Goal: Task Accomplishment & Management: Manage account settings

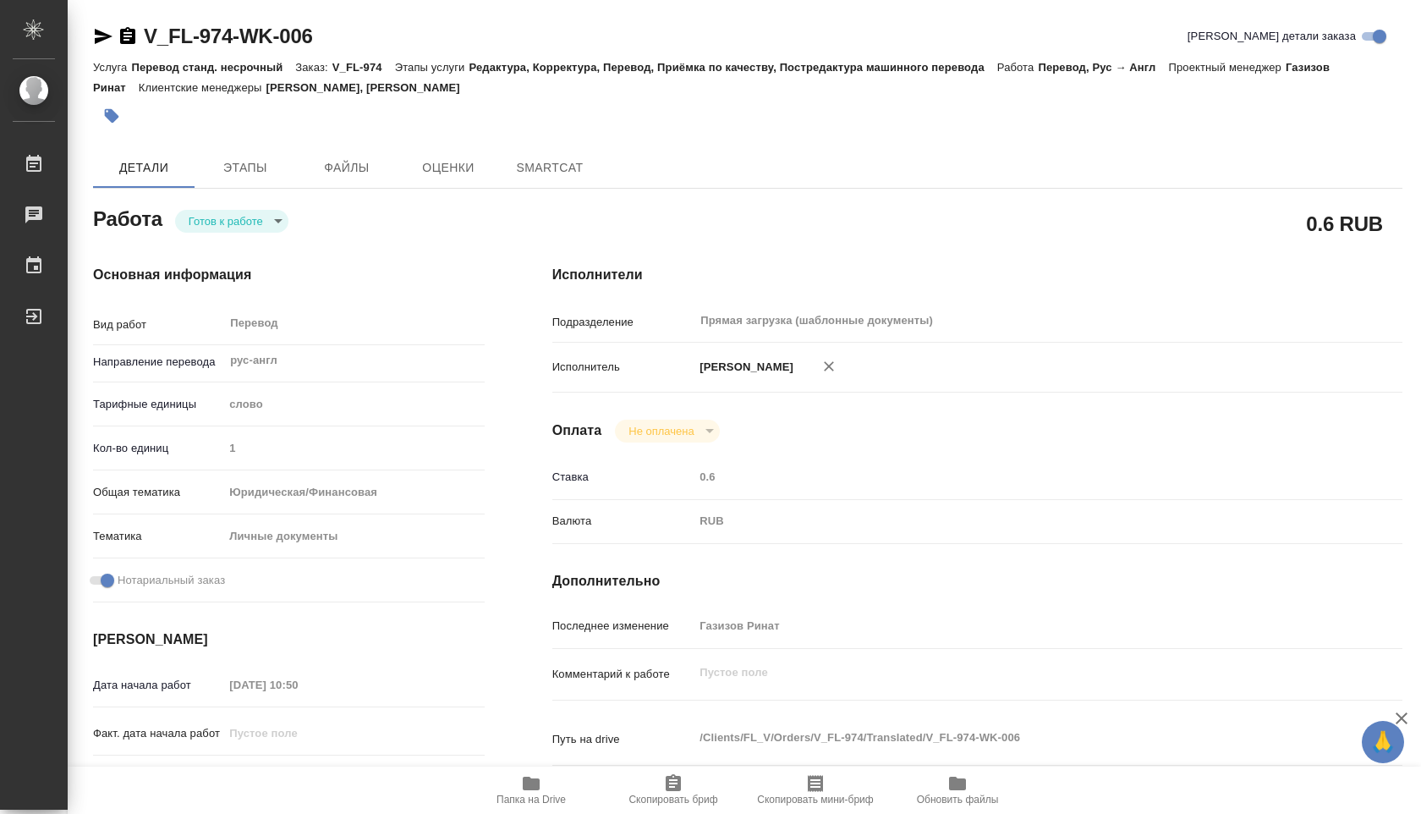
type textarea "x"
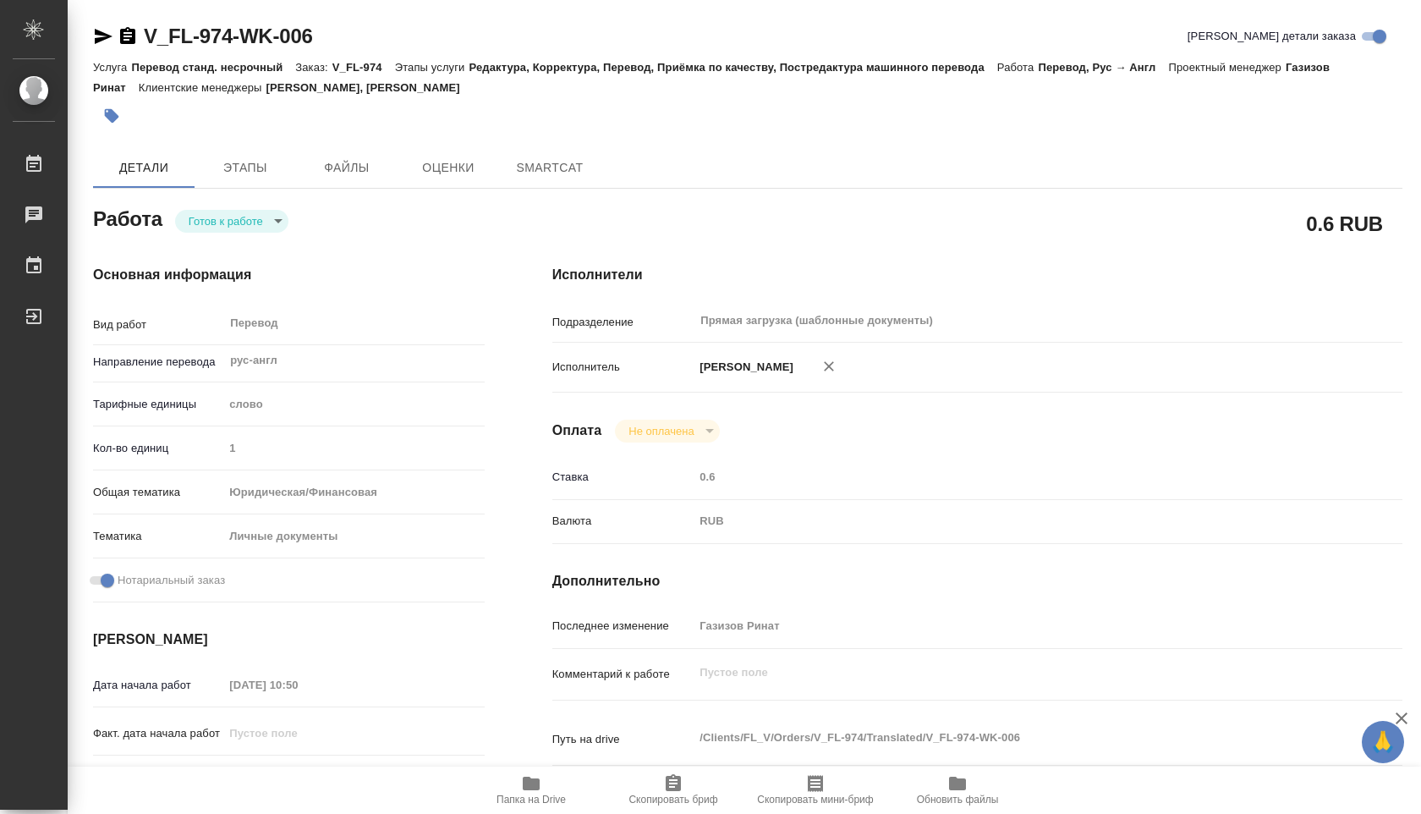
type textarea "x"
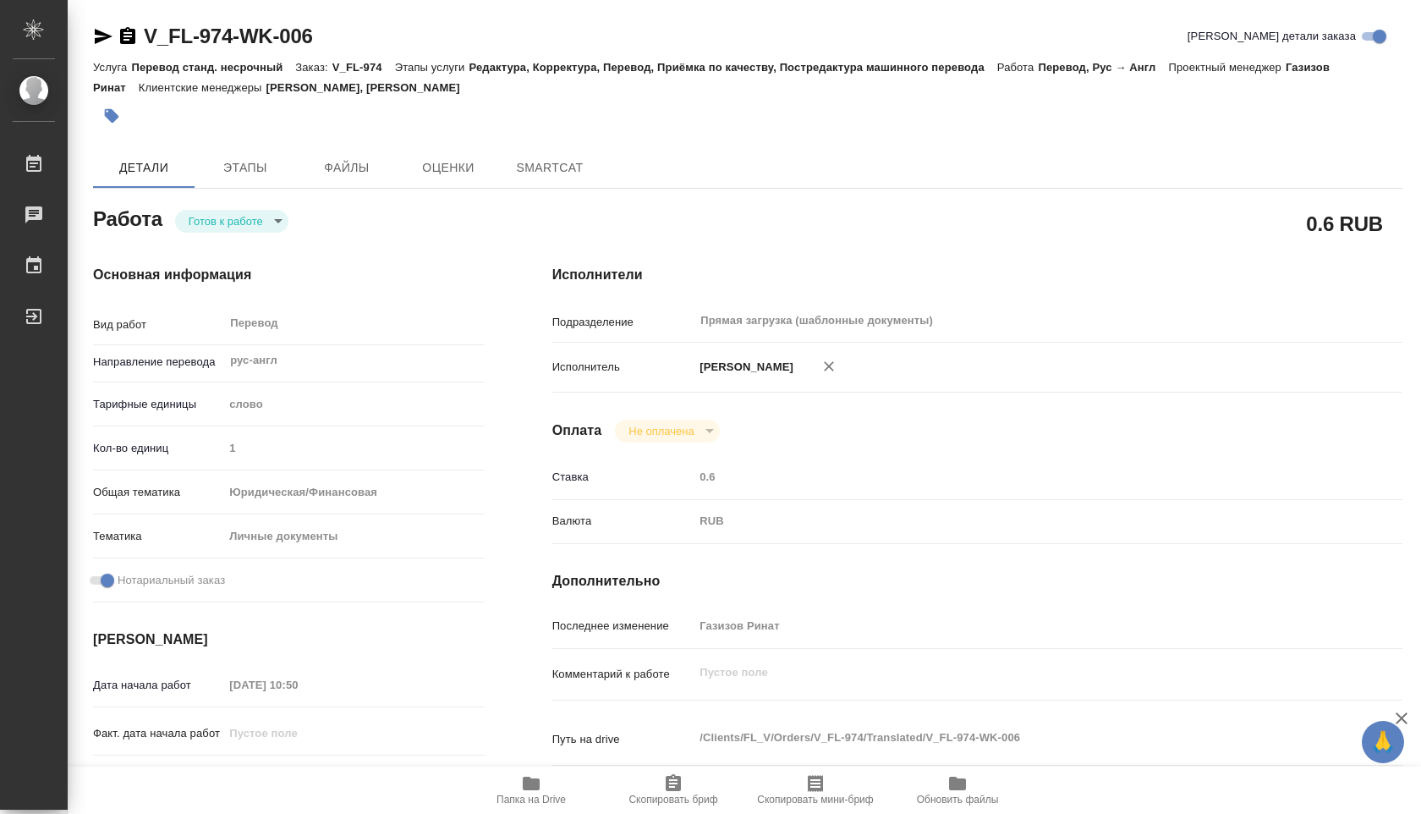
type textarea "x"
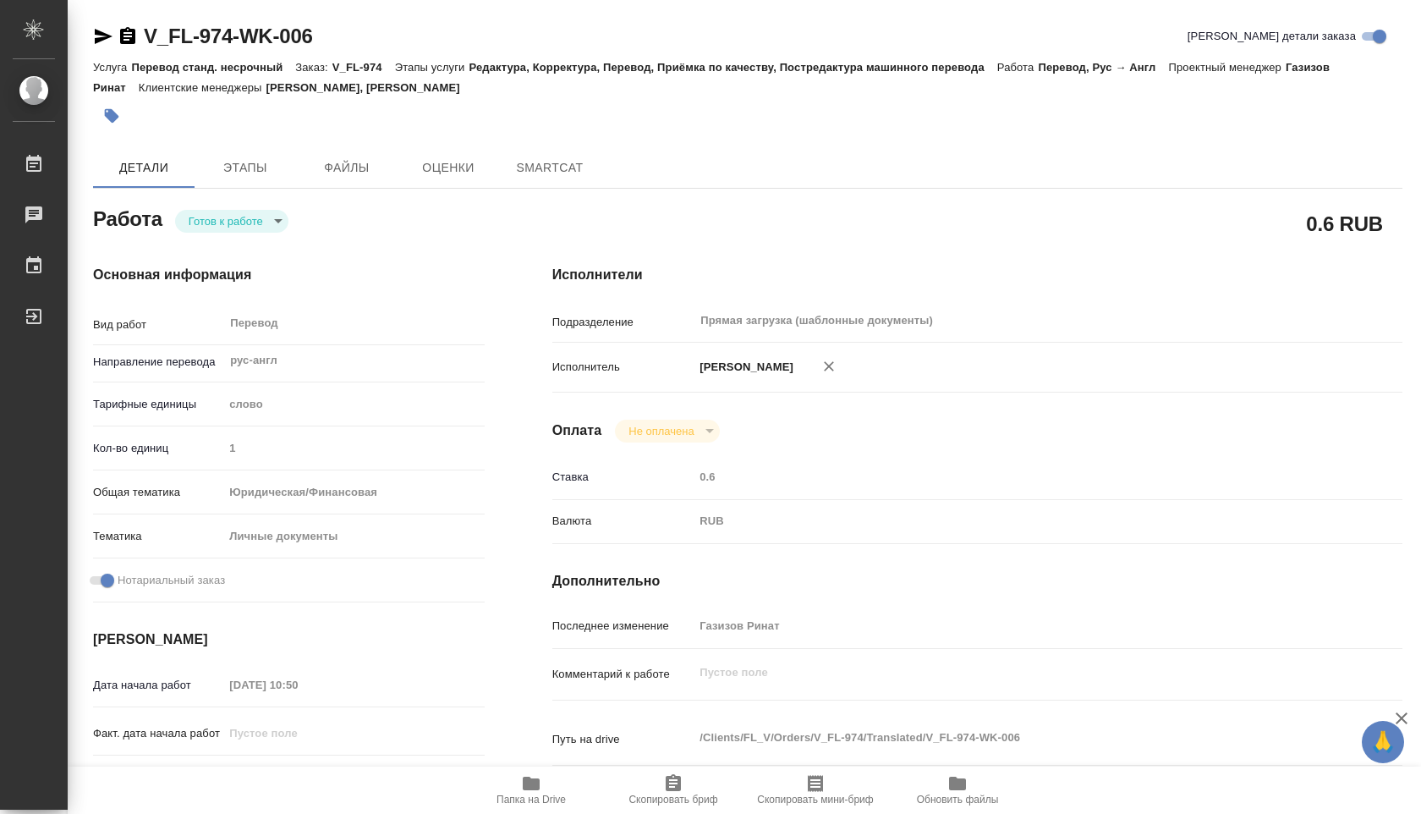
type textarea "x"
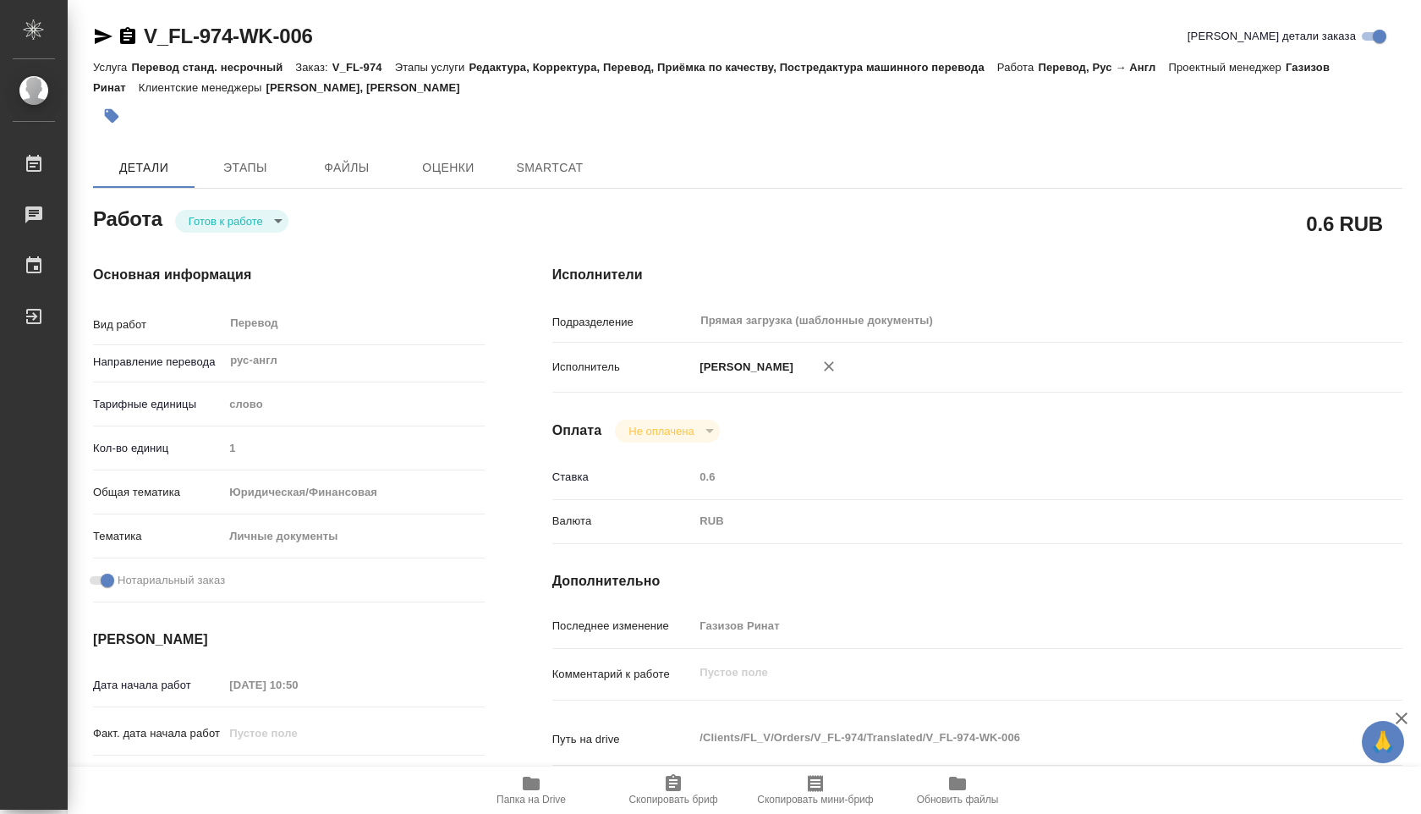
type textarea "x"
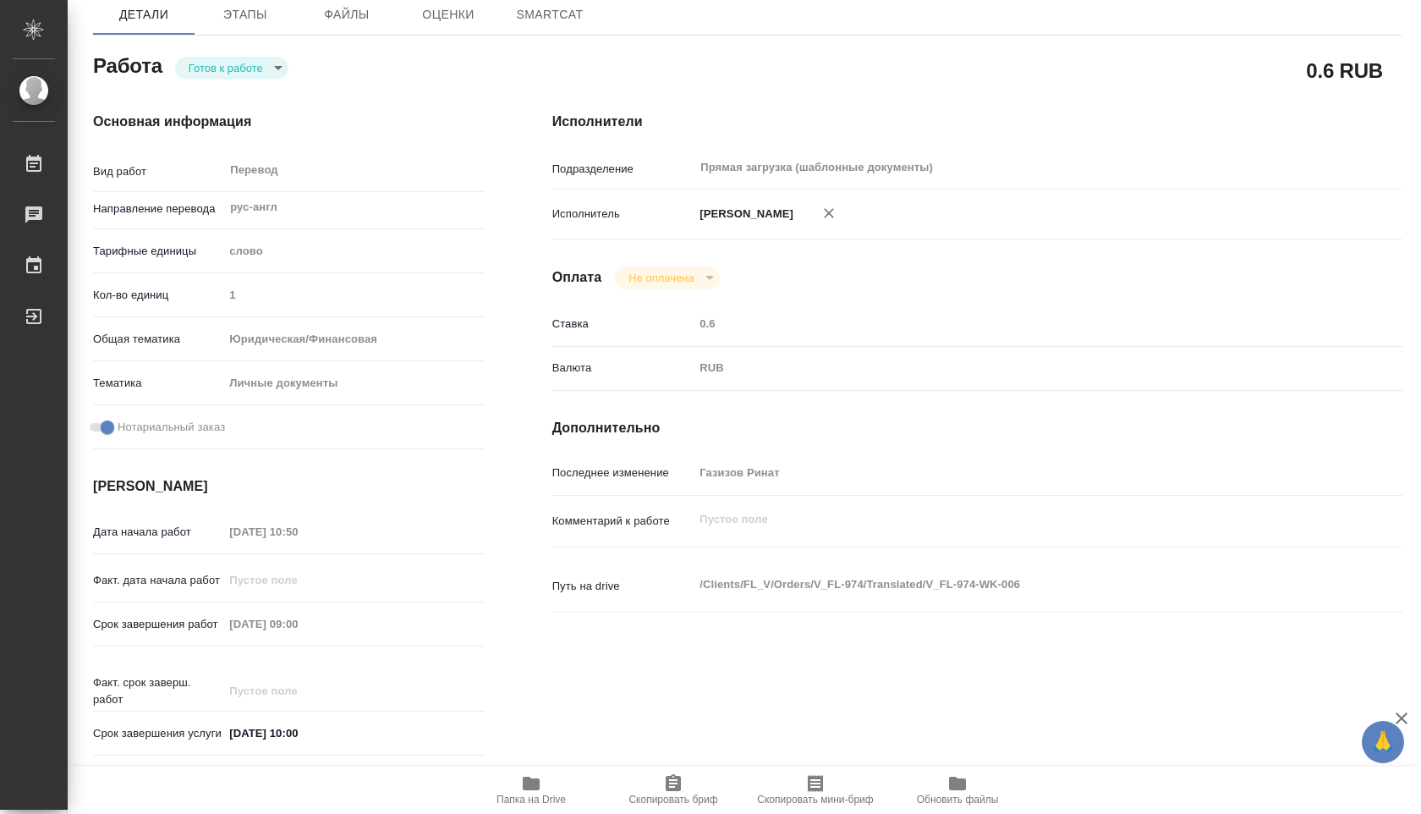
type textarea "x"
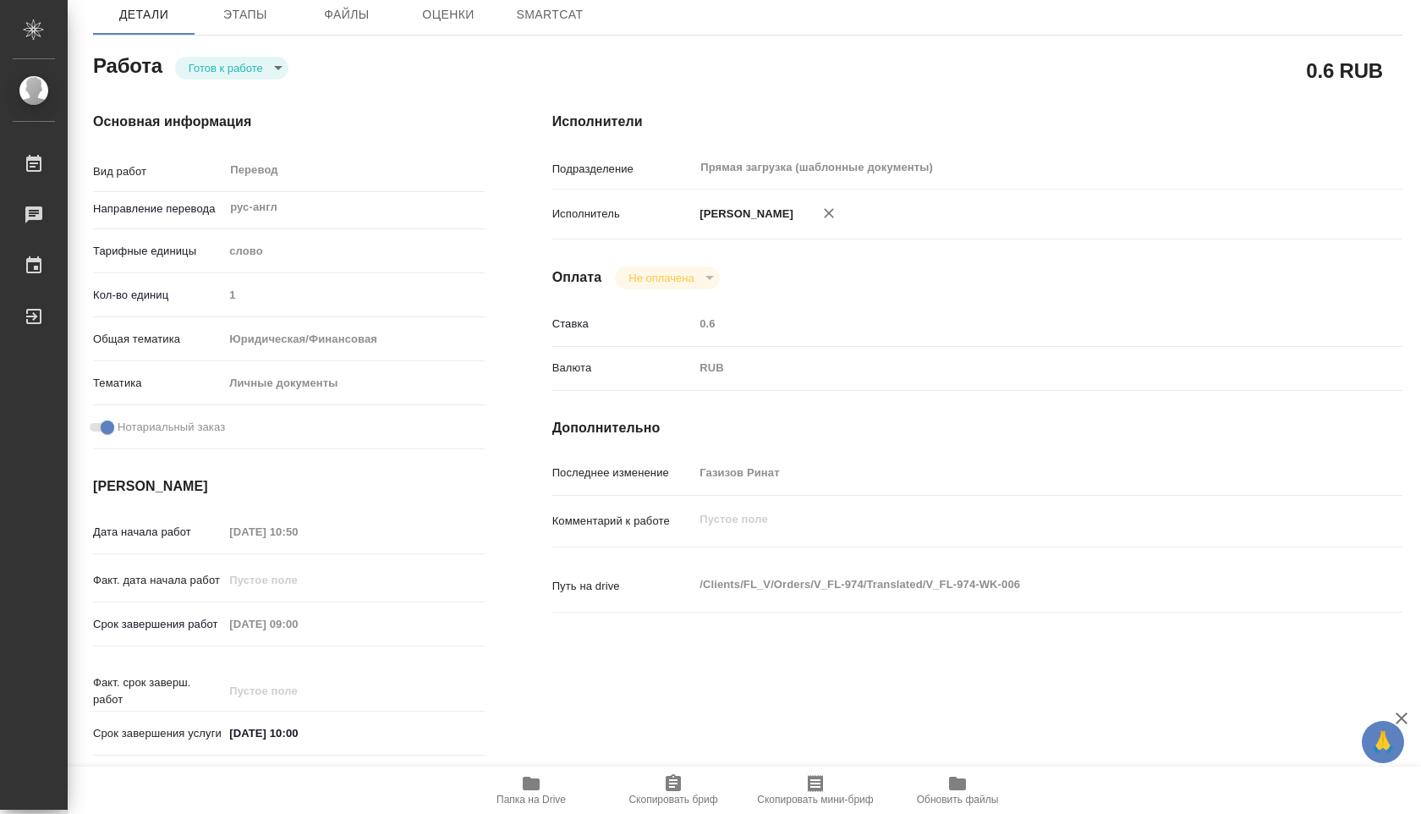
type textarea "x"
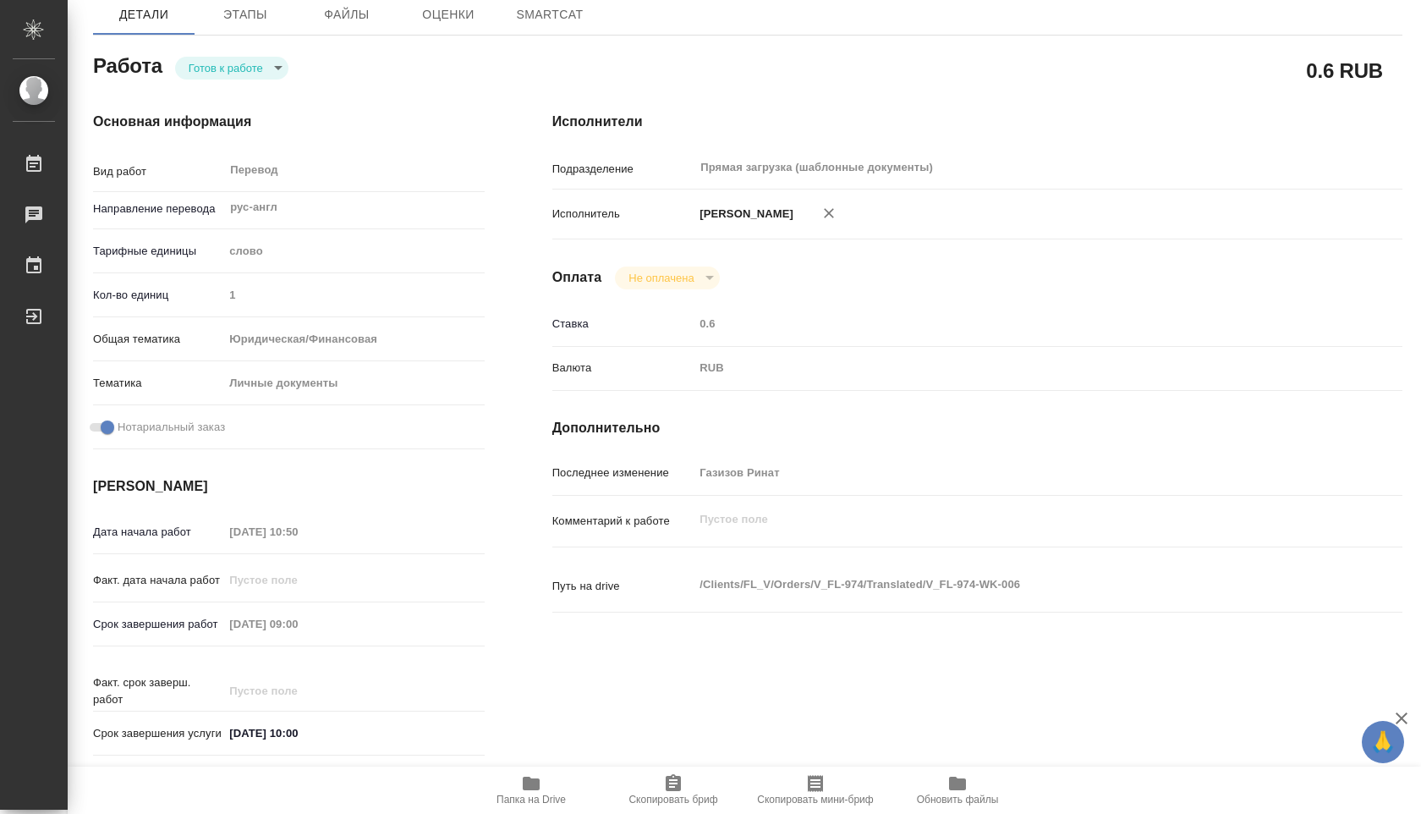
scroll to position [180, 0]
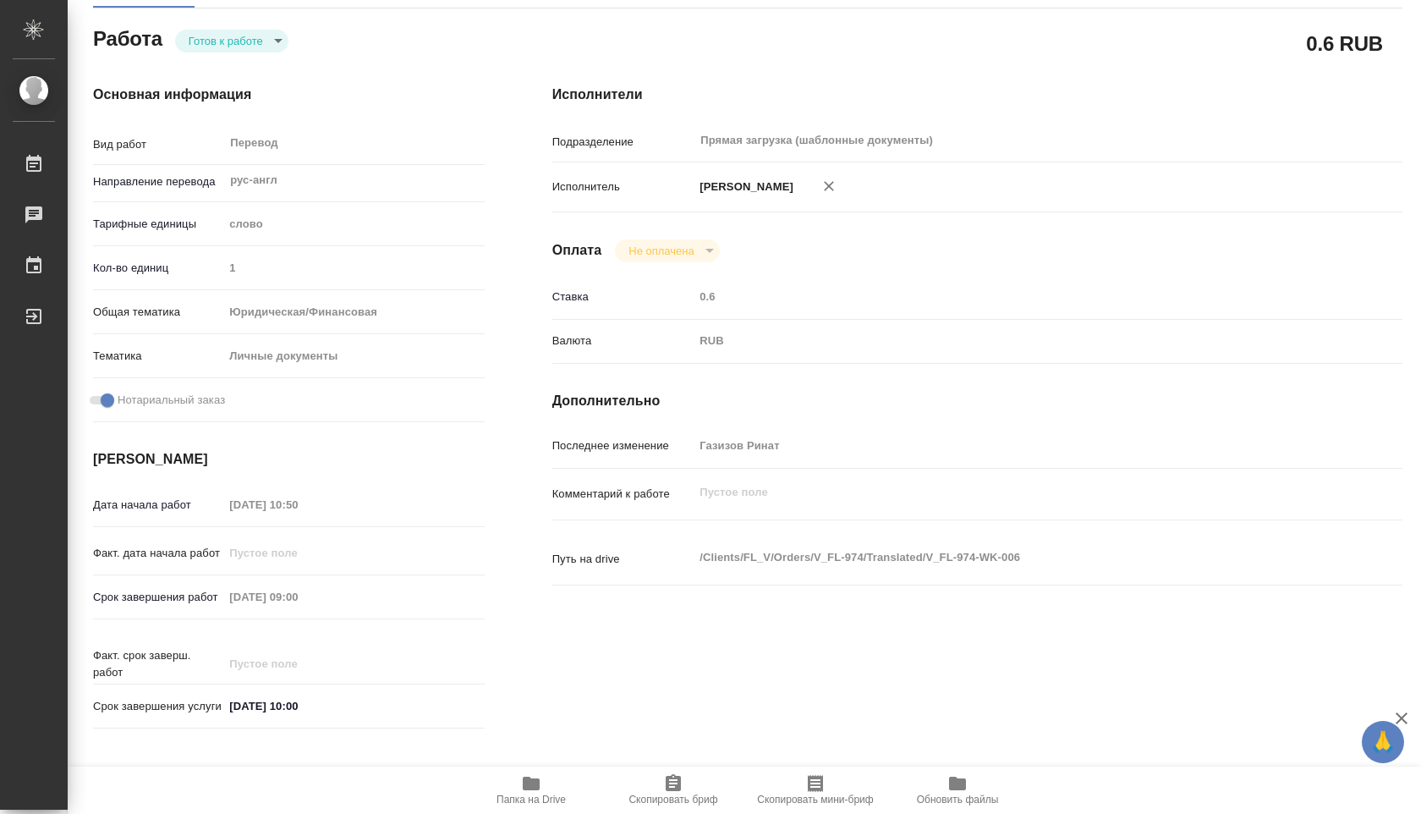
type textarea "x"
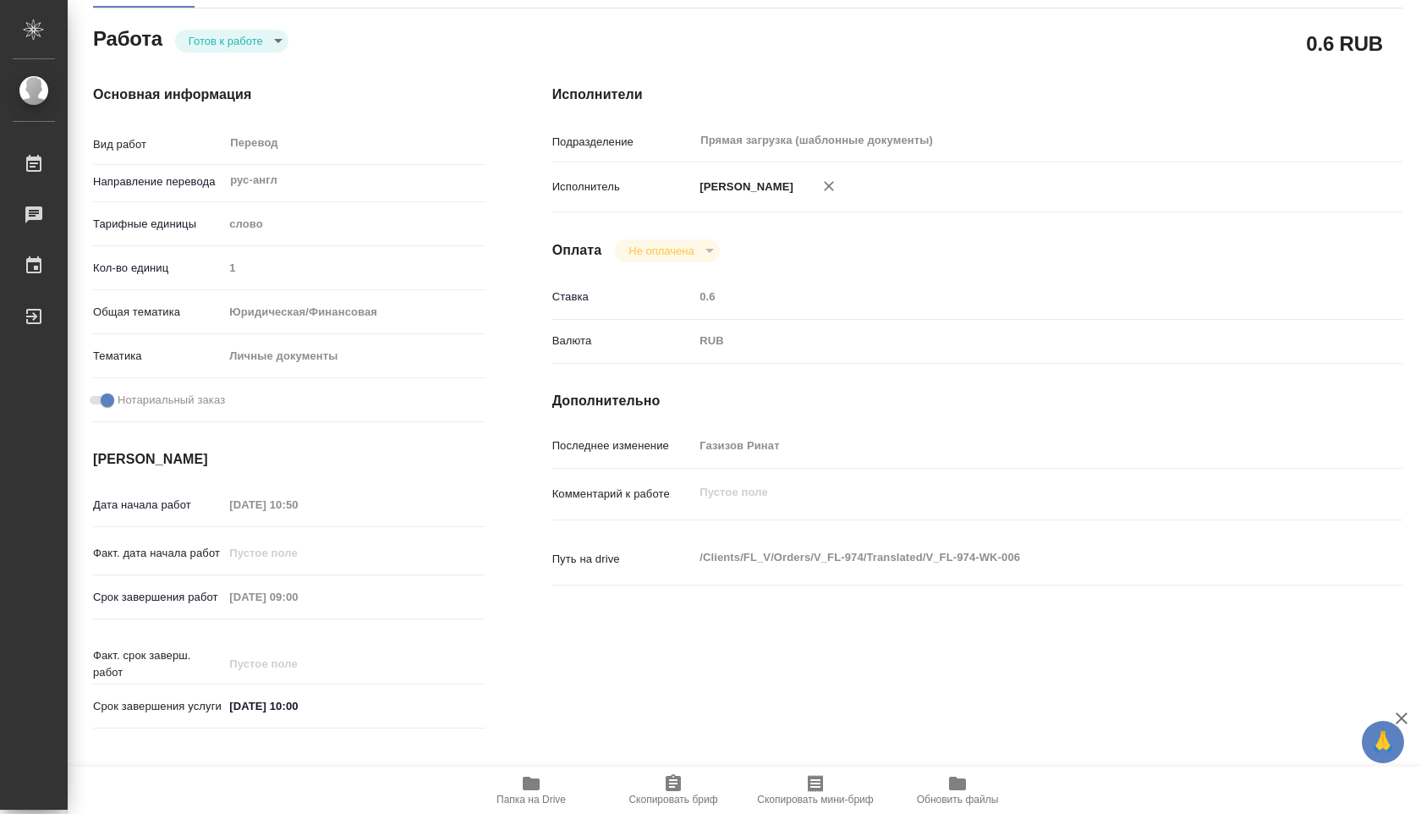
scroll to position [0, 0]
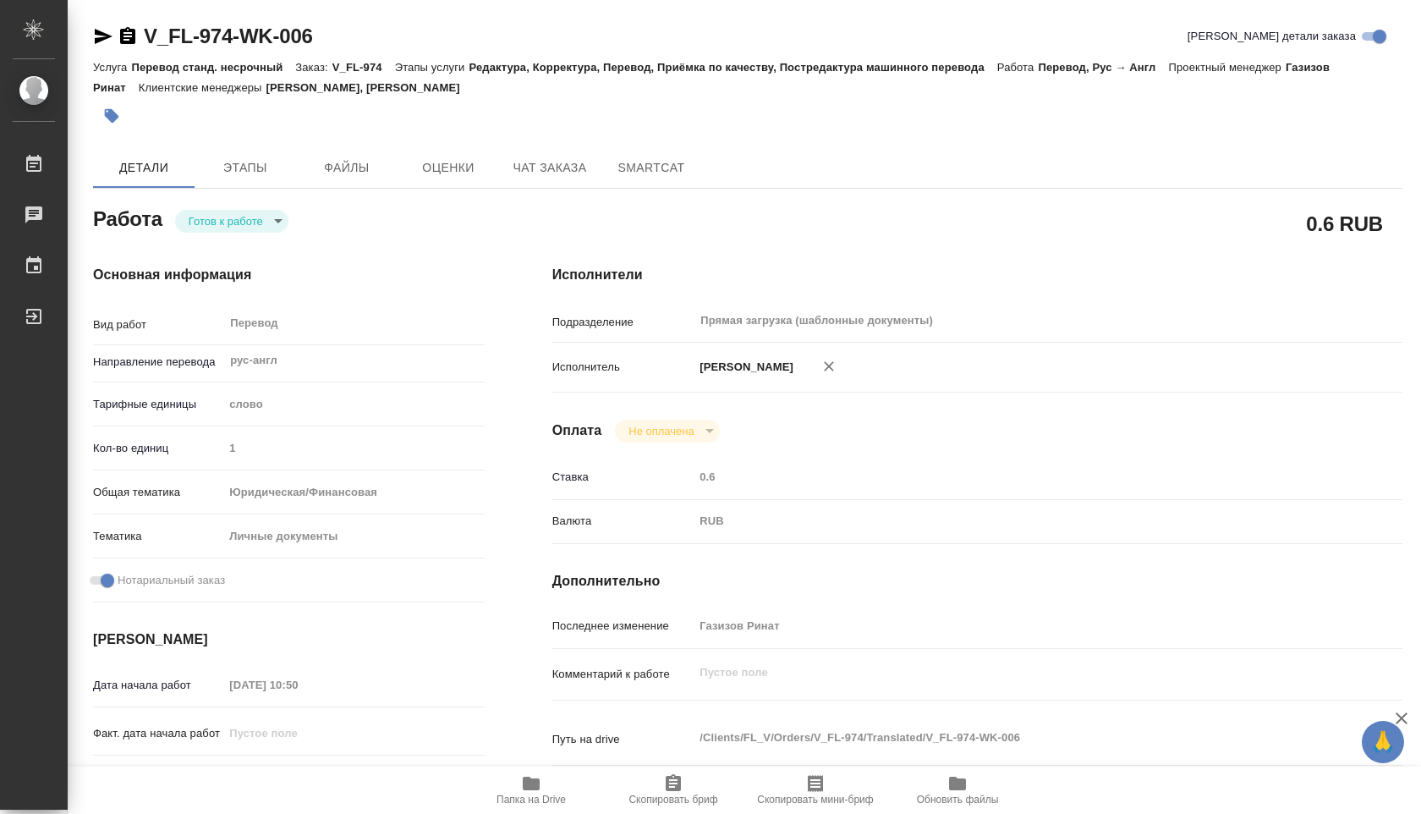
type textarea "x"
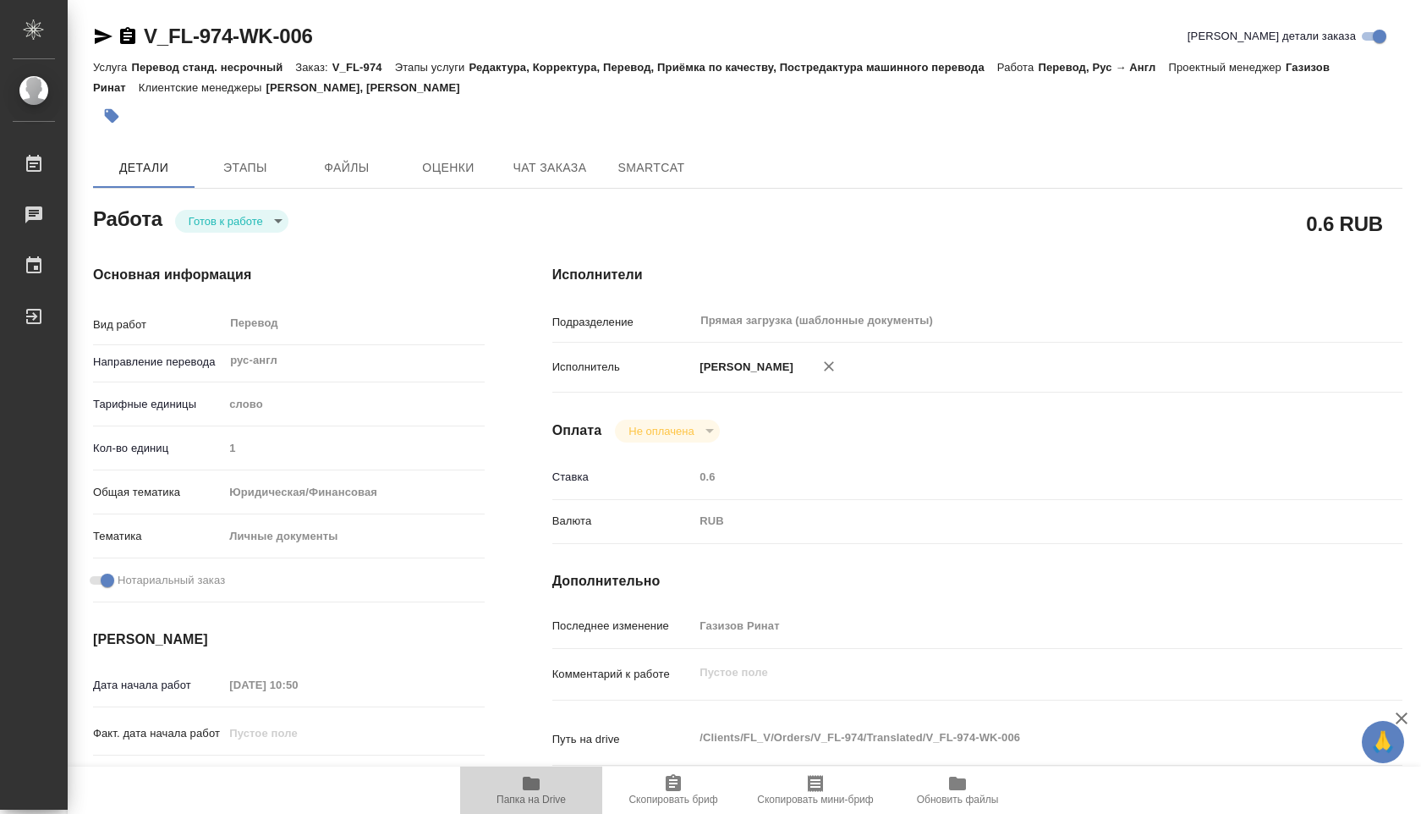
click at [535, 797] on span "Папка на Drive" at bounding box center [531, 799] width 69 height 12
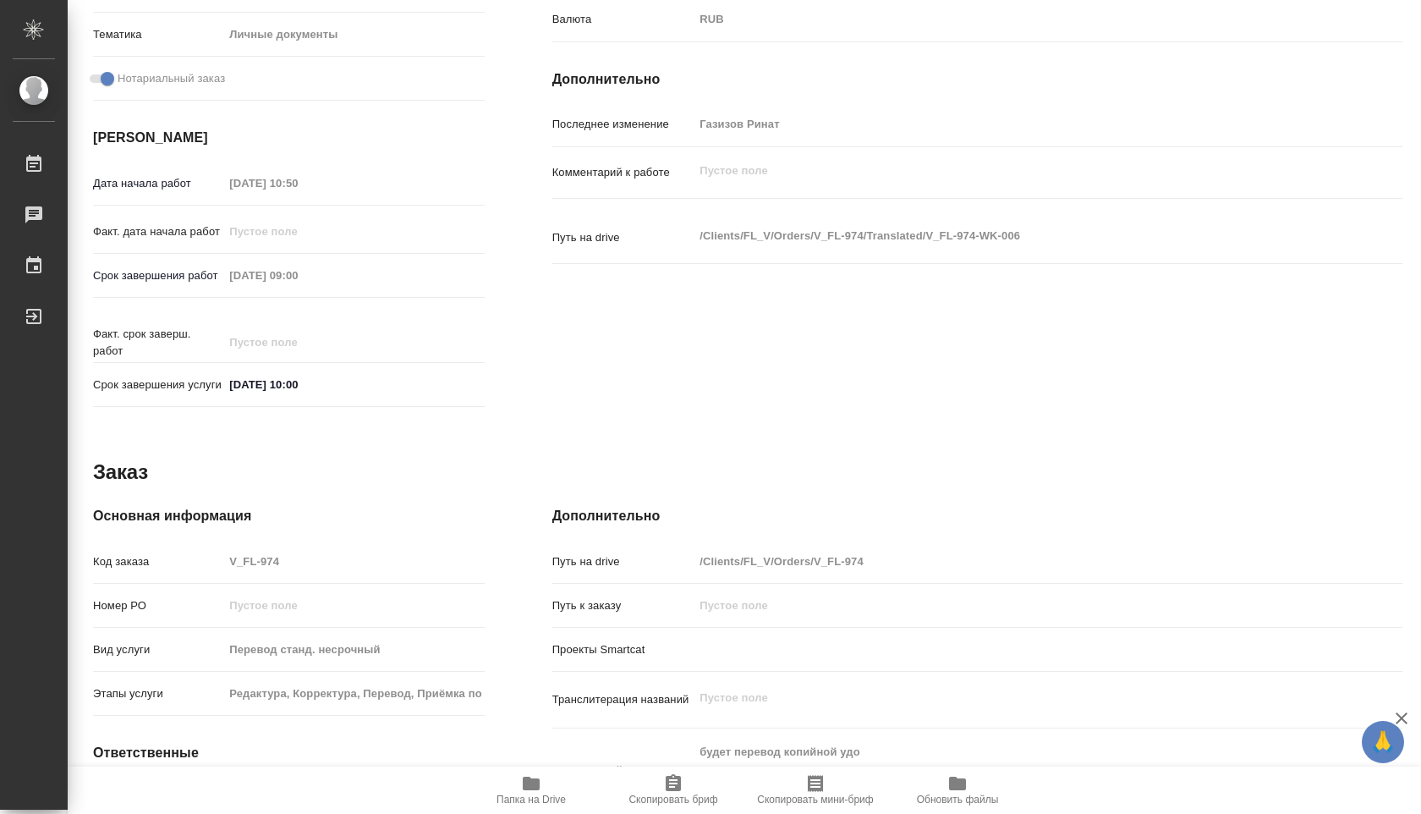
scroll to position [513, 0]
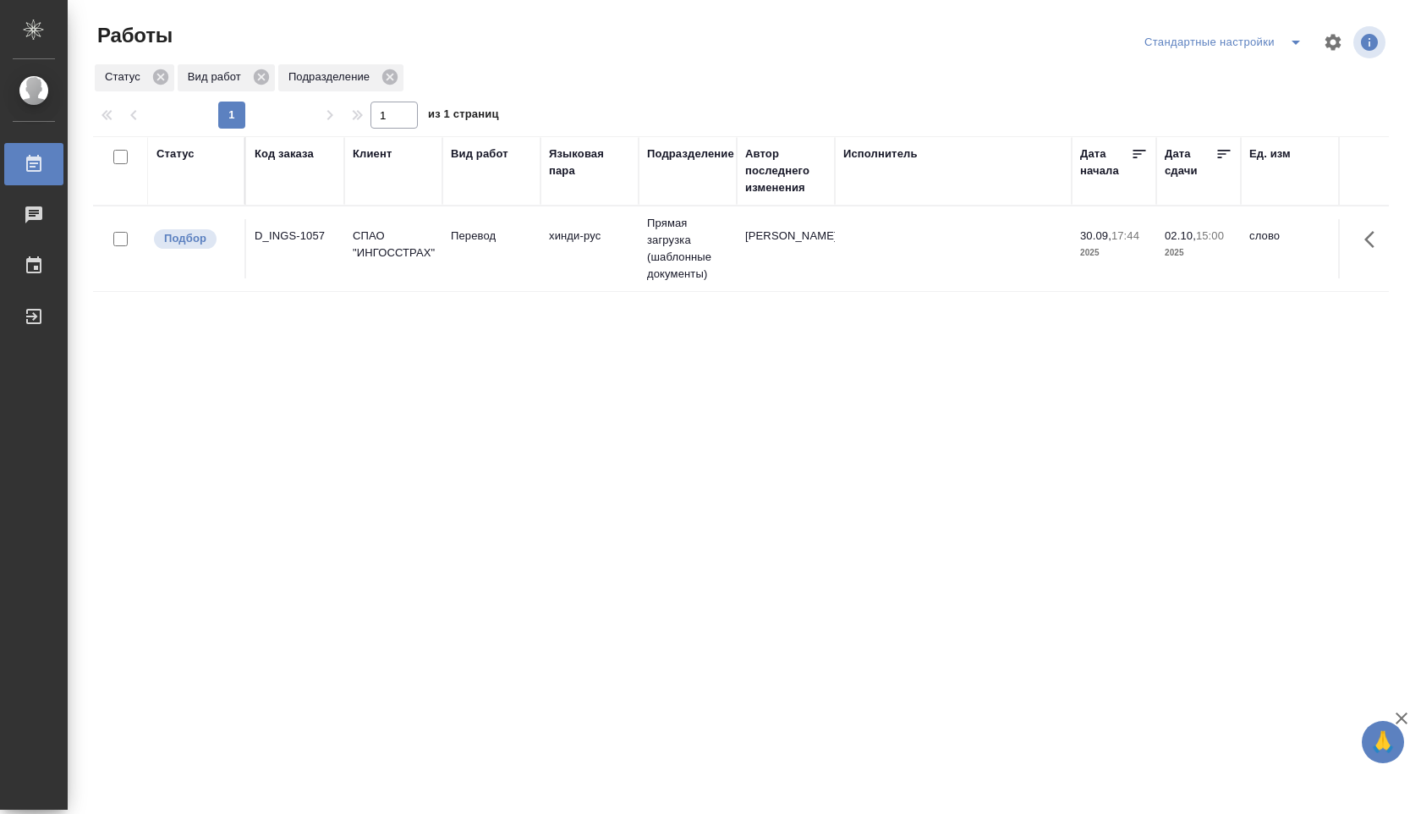
click at [1288, 46] on icon "split button" at bounding box center [1296, 42] width 20 height 20
click at [1228, 70] on li "В работе" at bounding box center [1223, 76] width 177 height 27
